Goal: Task Accomplishment & Management: Complete application form

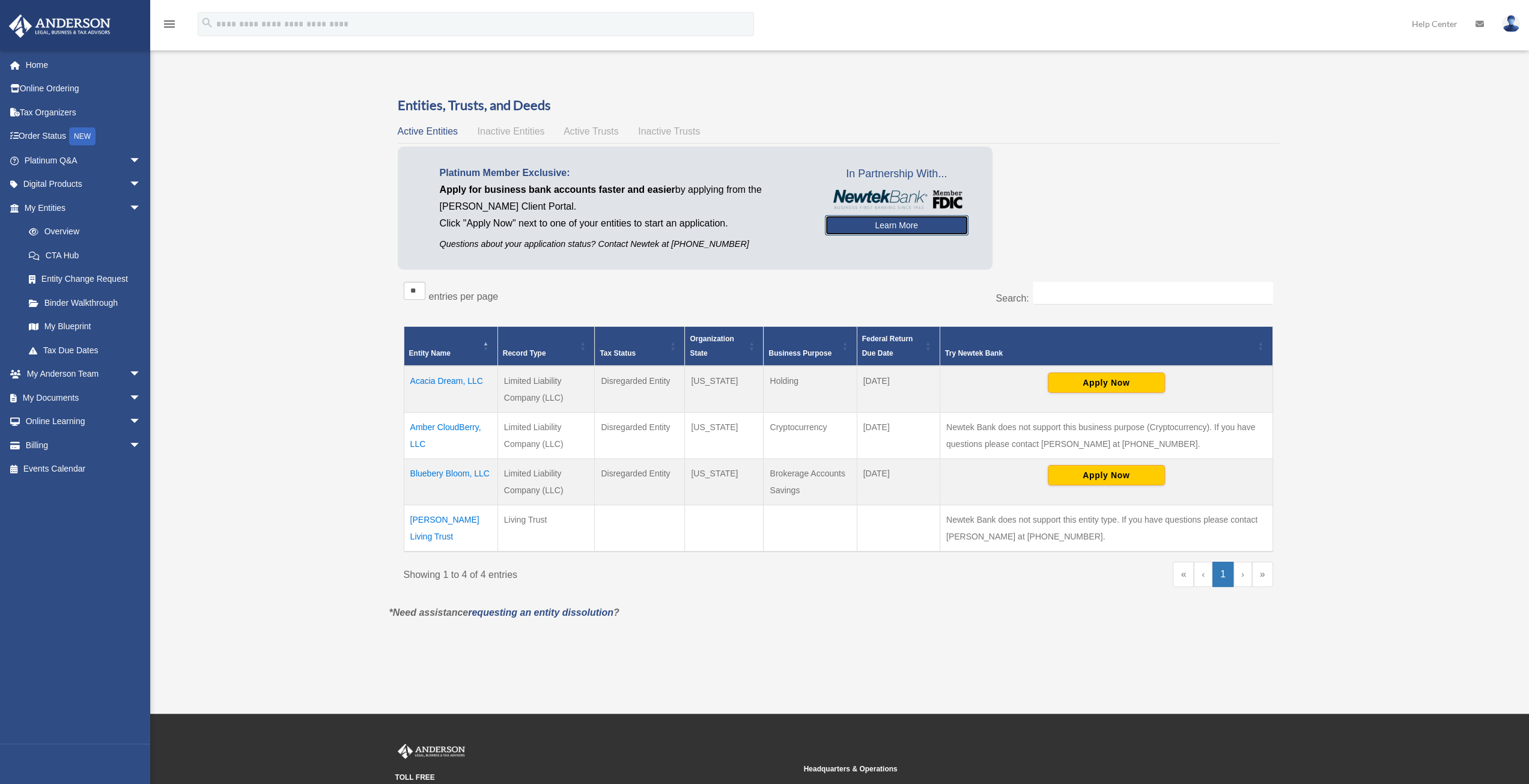
click at [916, 223] on link "Learn More" at bounding box center [897, 225] width 143 height 21
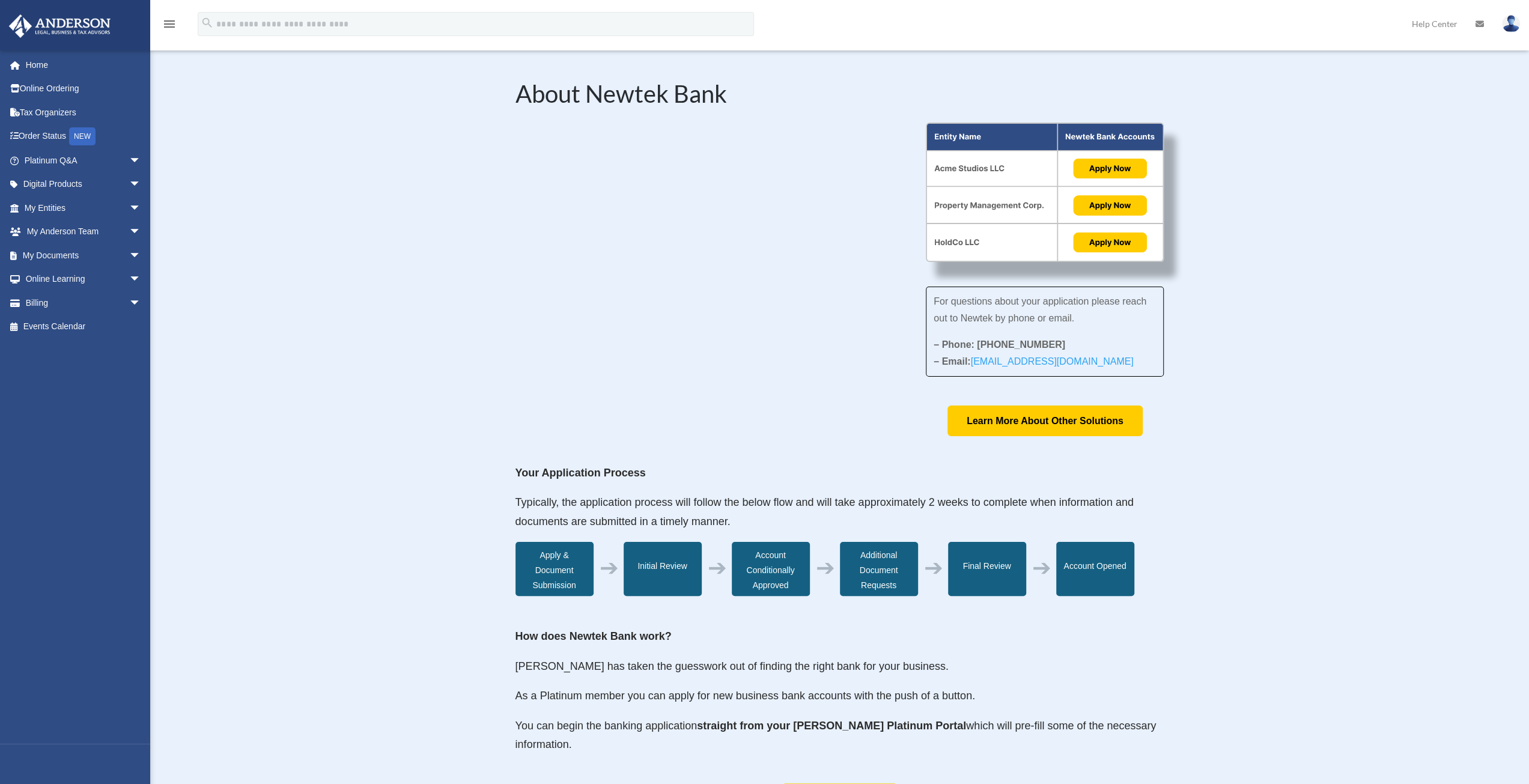
drag, startPoint x: 554, startPoint y: 333, endPoint x: 845, endPoint y: 420, distance: 303.7
click at [845, 421] on div "For questions about your application please reach out to Newtek by phone or ema…" at bounding box center [840, 279] width 649 height 313
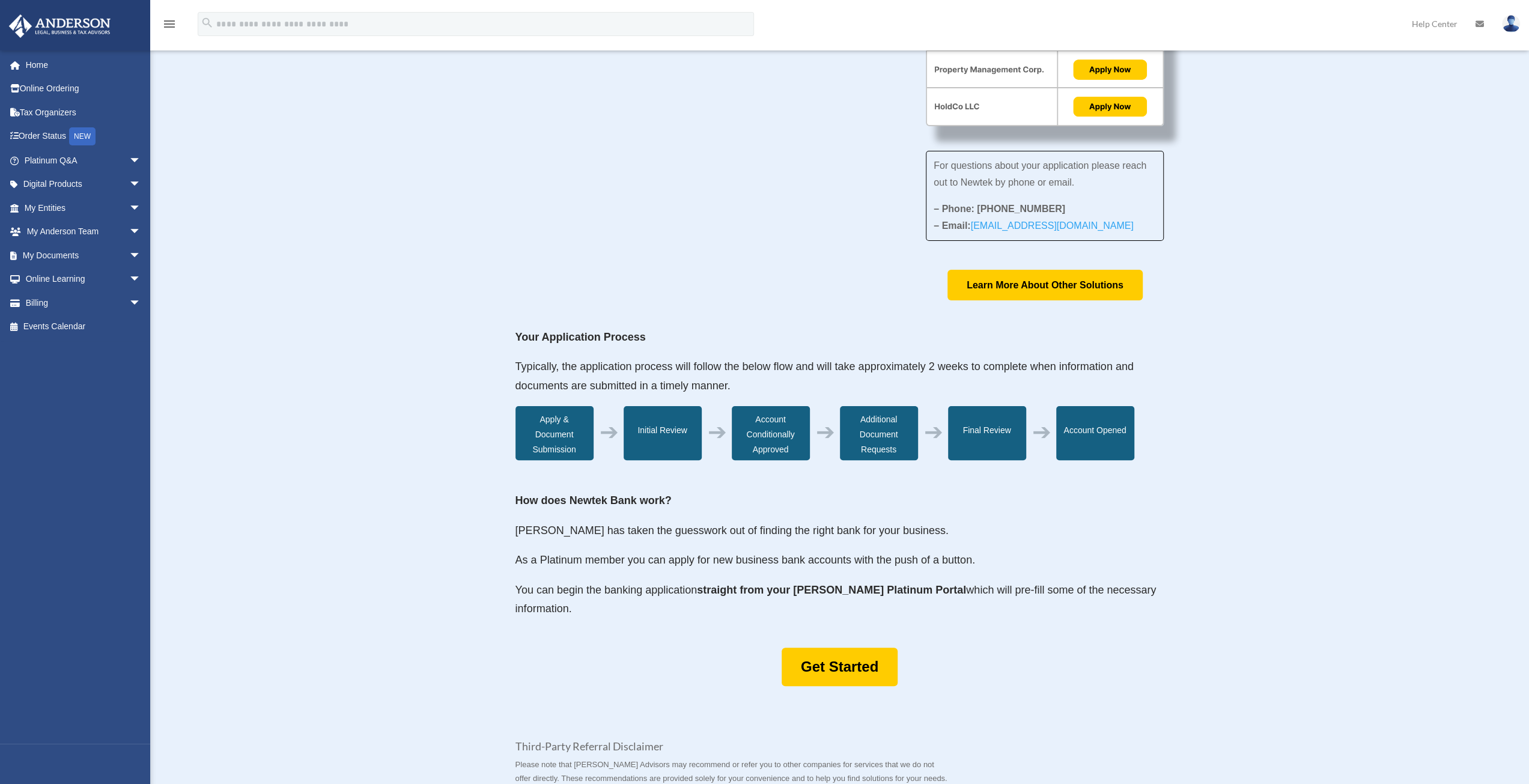
scroll to position [241, 0]
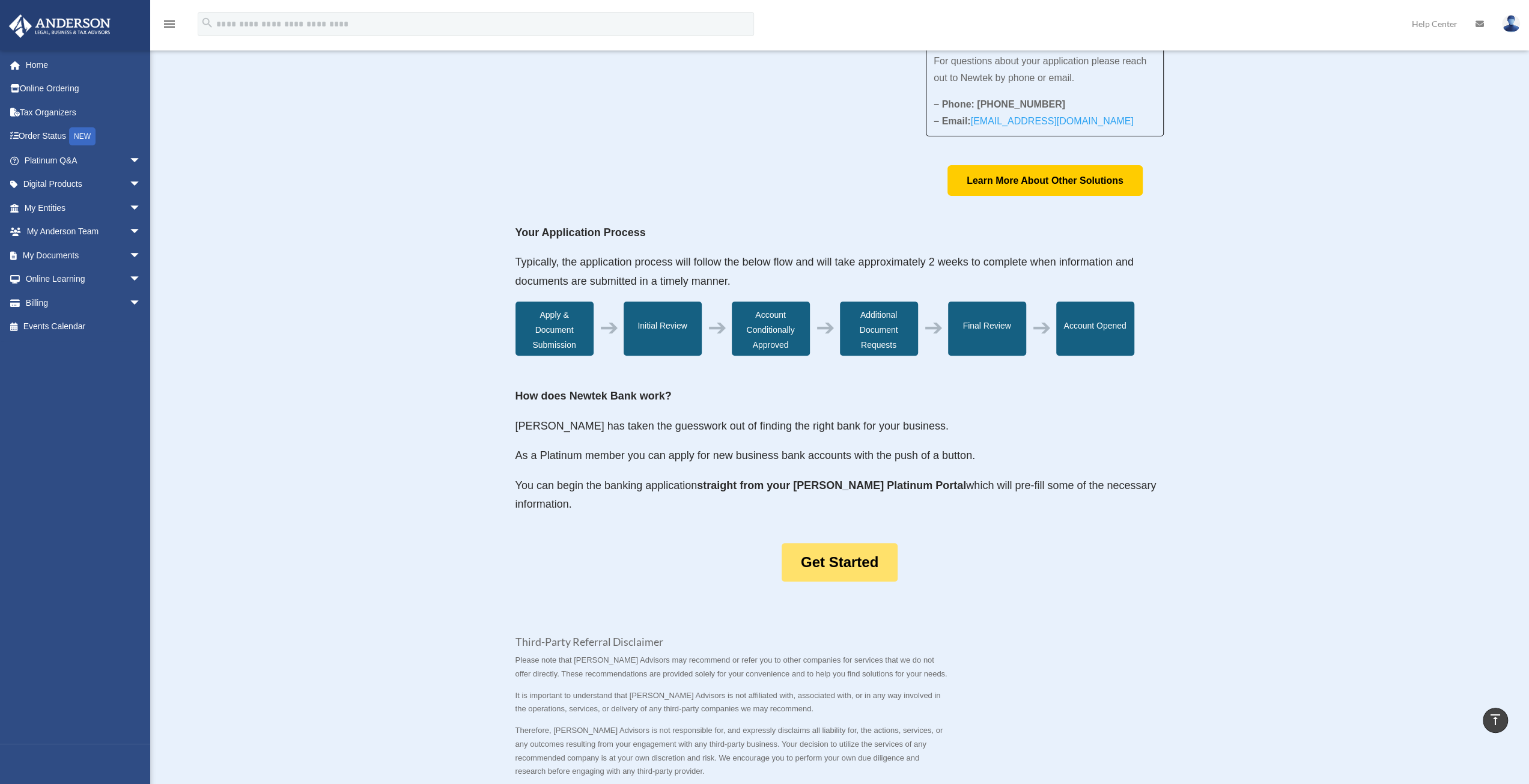
click at [865, 562] on link "Get Started" at bounding box center [839, 562] width 116 height 39
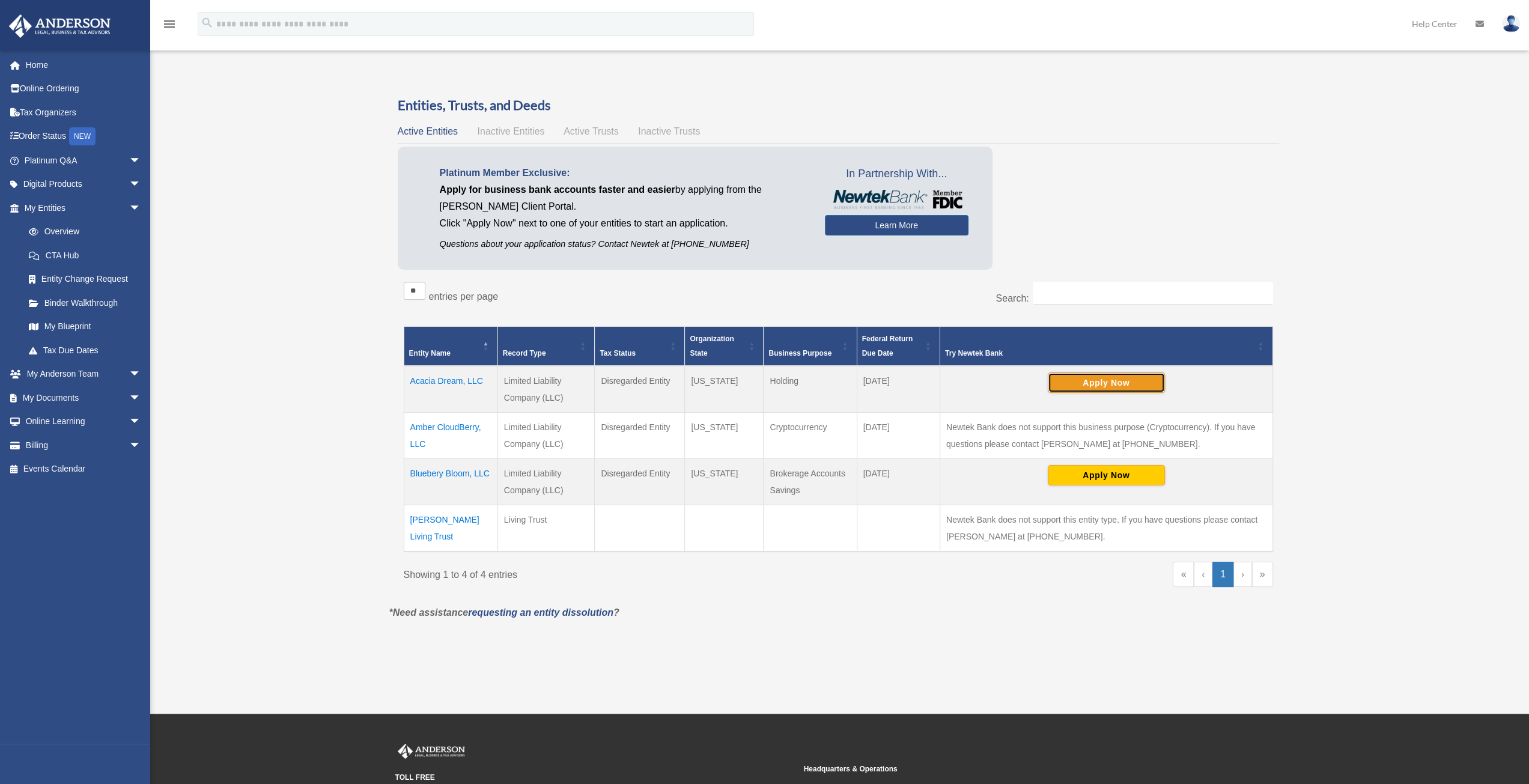
click at [1101, 379] on button "Apply Now" at bounding box center [1106, 383] width 117 height 21
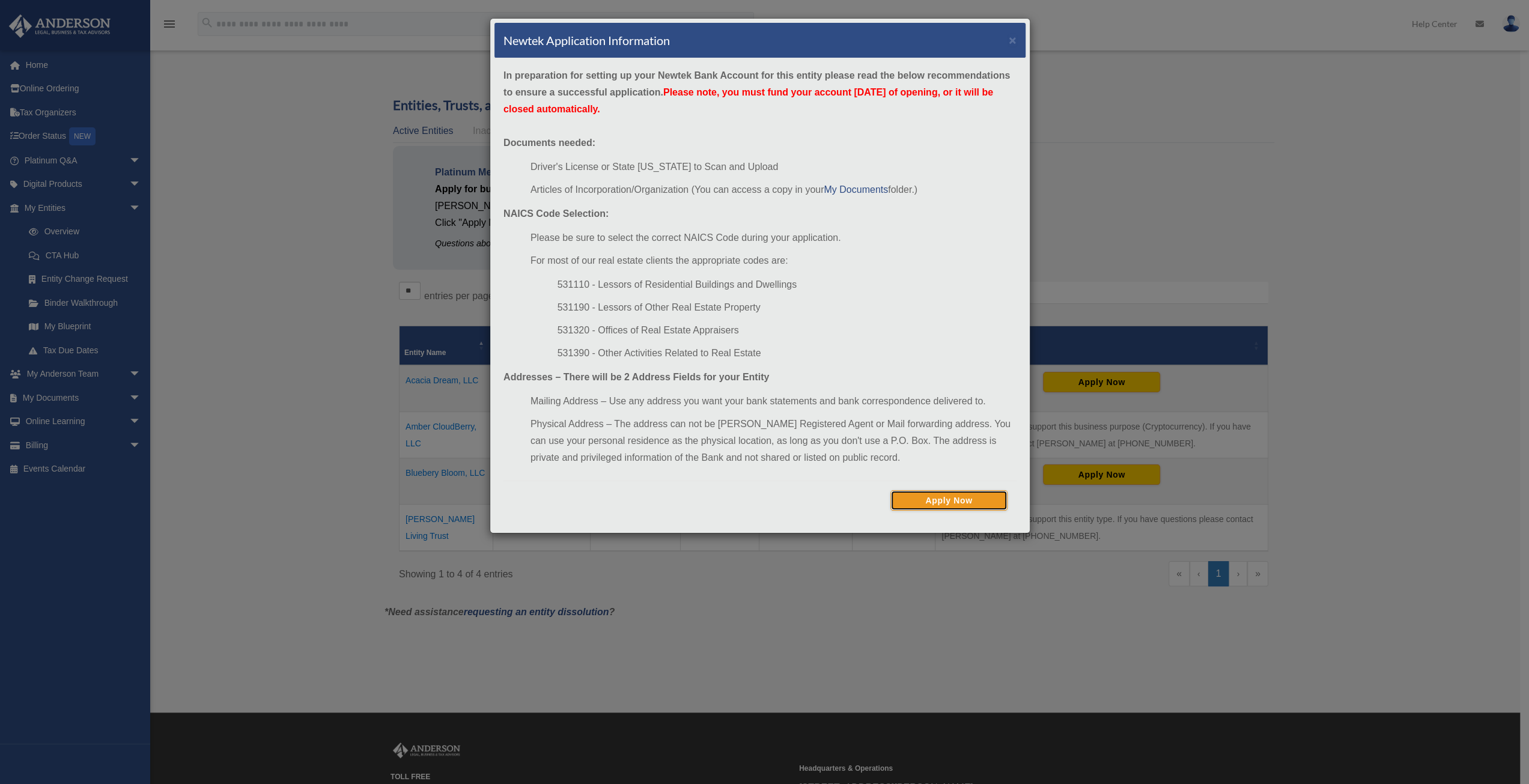
click at [942, 502] on button "Apply Now" at bounding box center [949, 501] width 117 height 21
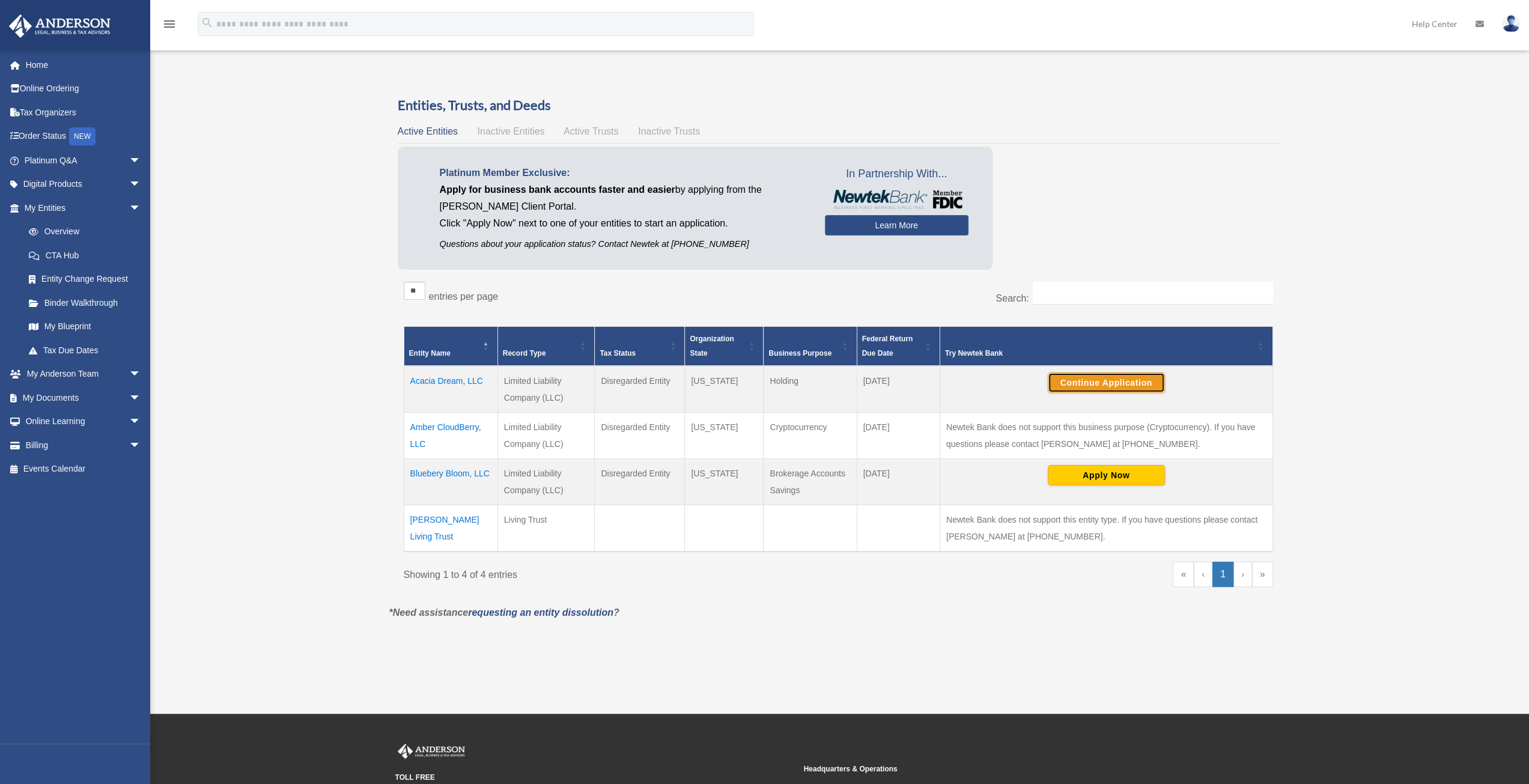
click at [1127, 383] on button "Continue Application" at bounding box center [1106, 383] width 117 height 21
